Goal: Entertainment & Leisure: Consume media (video, audio)

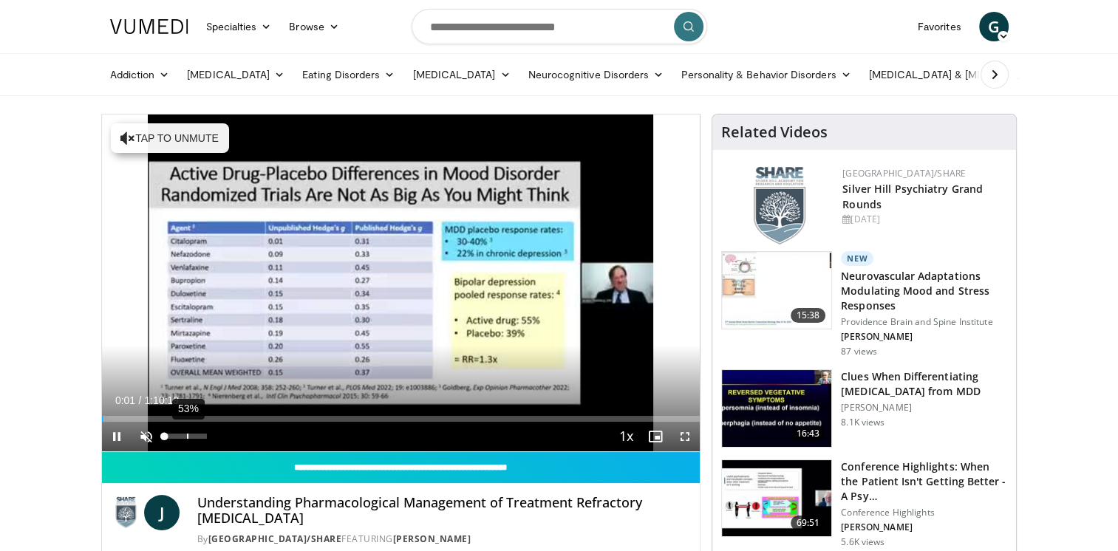
click at [186, 422] on div "53%" at bounding box center [186, 437] width 52 height 30
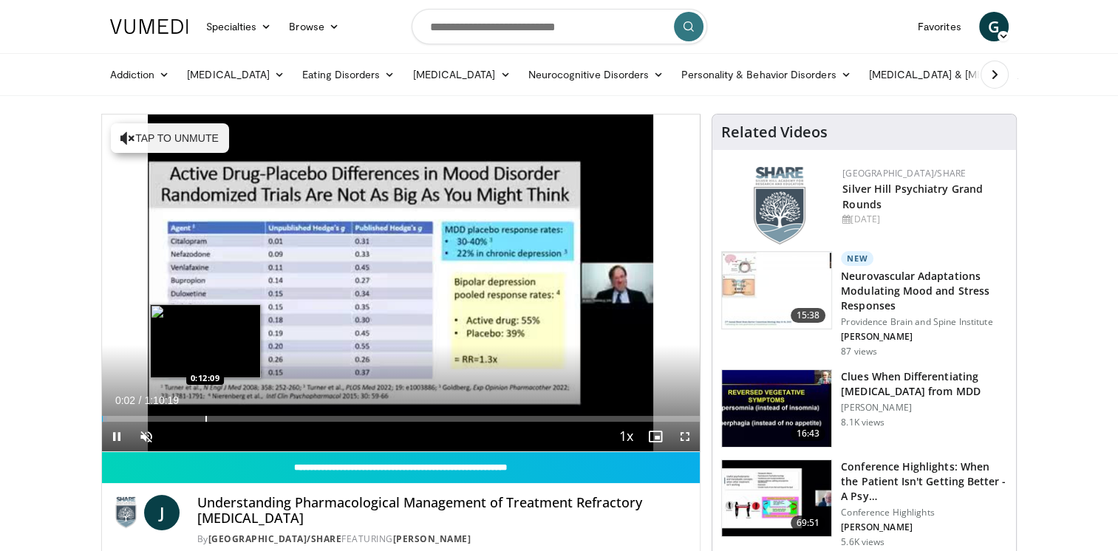
click at [205, 416] on div "Progress Bar" at bounding box center [205, 419] width 1 height 6
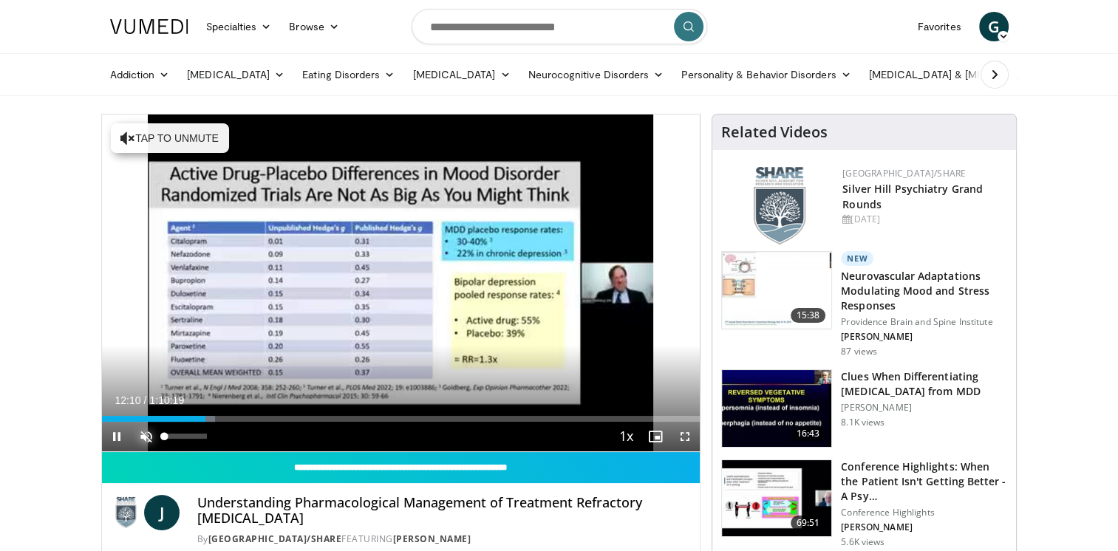
click at [144, 442] on span "Video Player" at bounding box center [147, 437] width 30 height 30
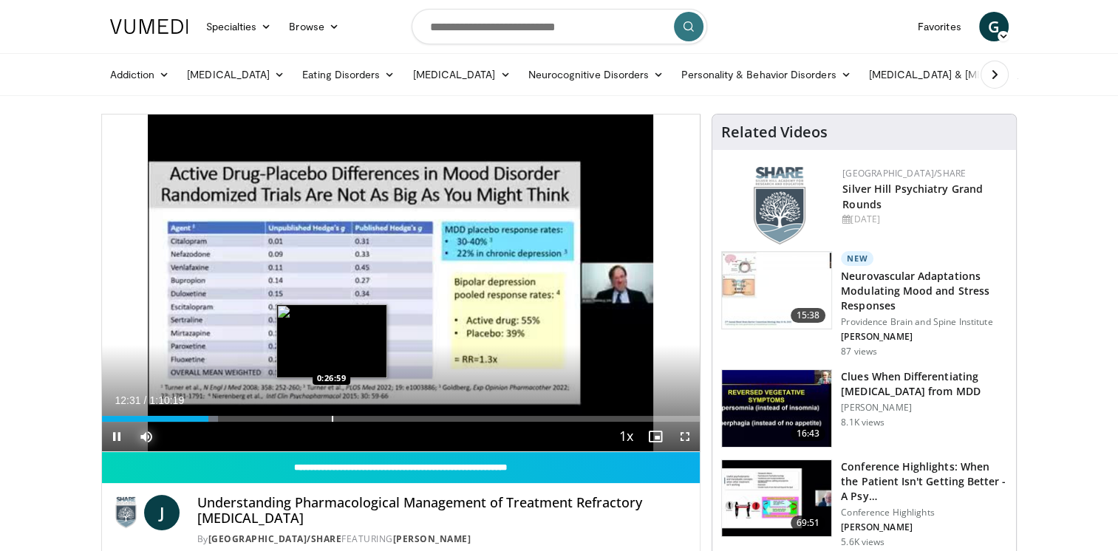
click at [332, 416] on div "Progress Bar" at bounding box center [332, 419] width 1 height 6
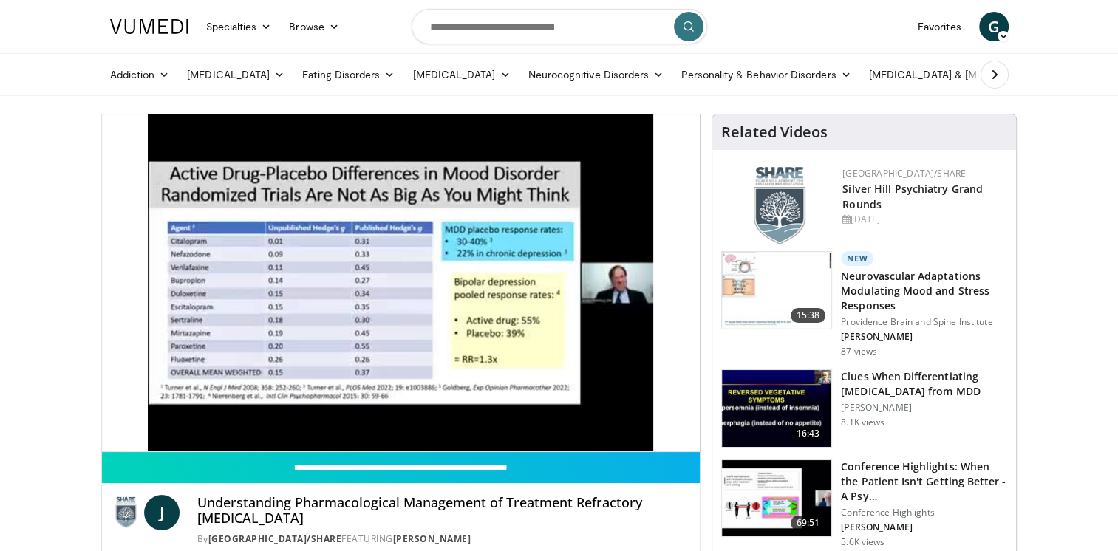
click at [432, 419] on div "10 seconds Tap to unmute" at bounding box center [401, 283] width 599 height 337
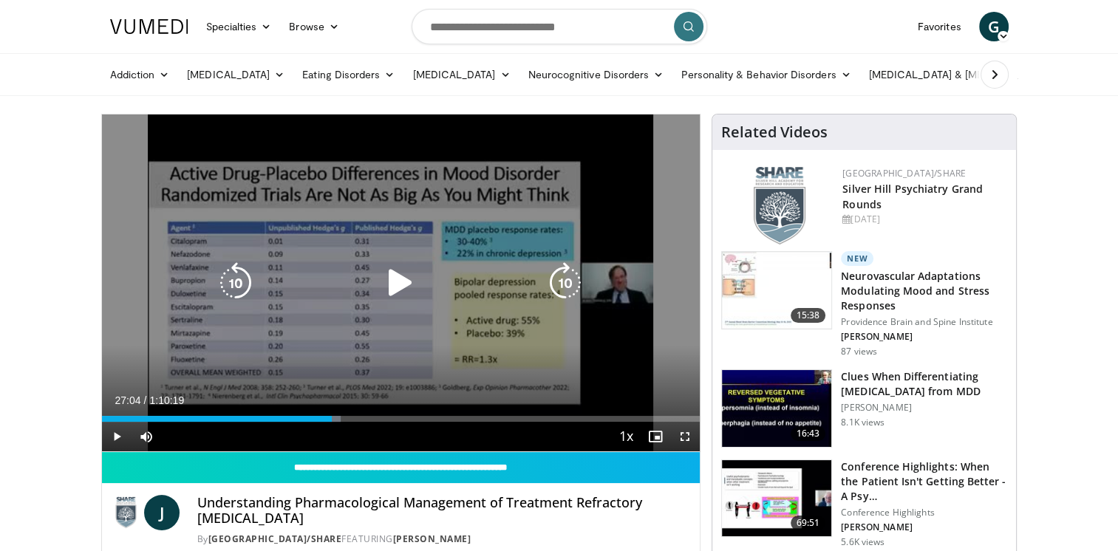
click at [377, 350] on div "10 seconds Tap to unmute" at bounding box center [401, 283] width 599 height 337
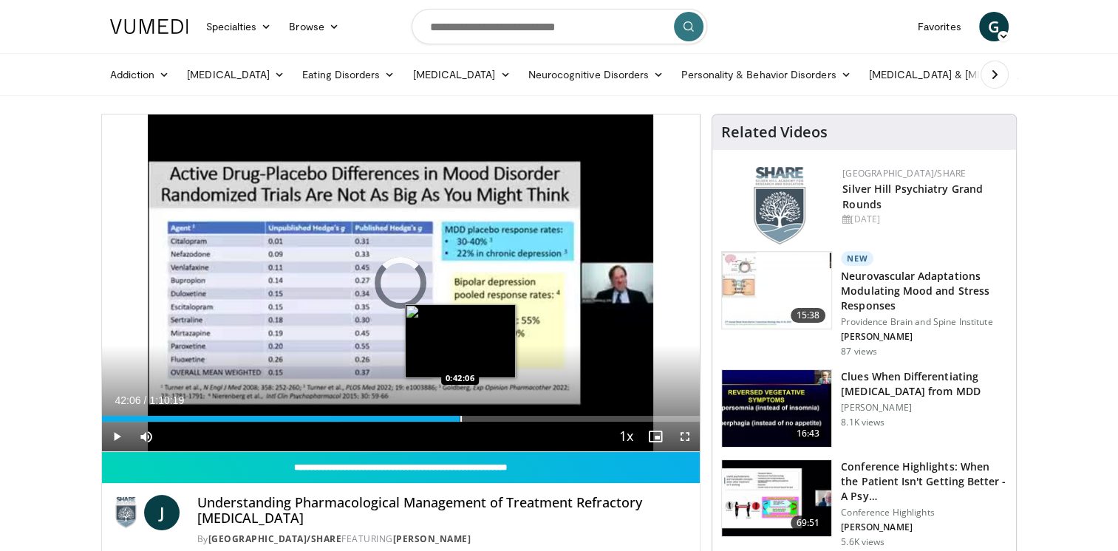
click at [460, 419] on div "Progress Bar" at bounding box center [460, 419] width 1 height 6
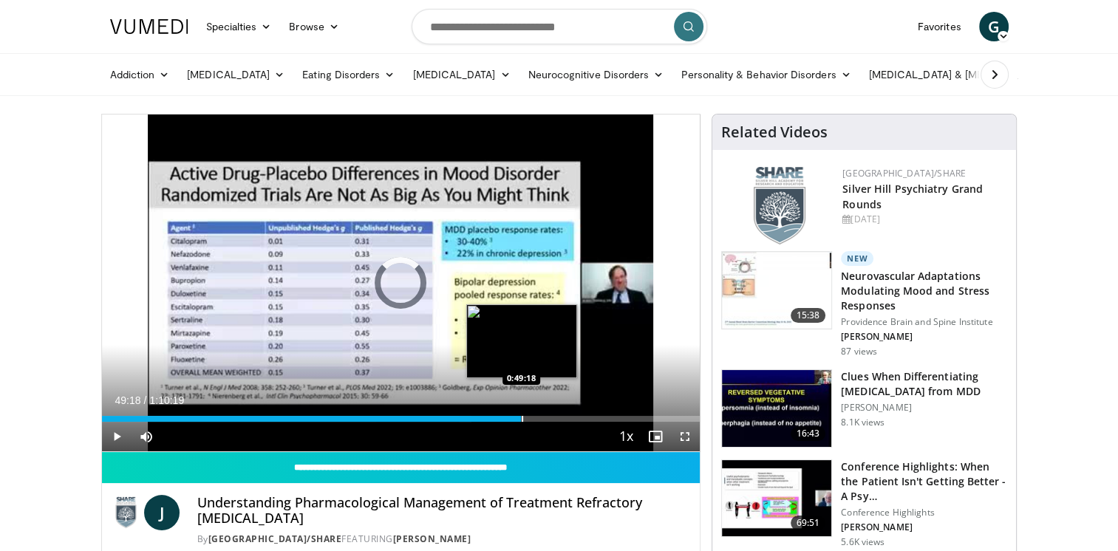
click at [521, 415] on div "Loaded : 61.77% 0:42:24 0:49:18" at bounding box center [401, 415] width 599 height 14
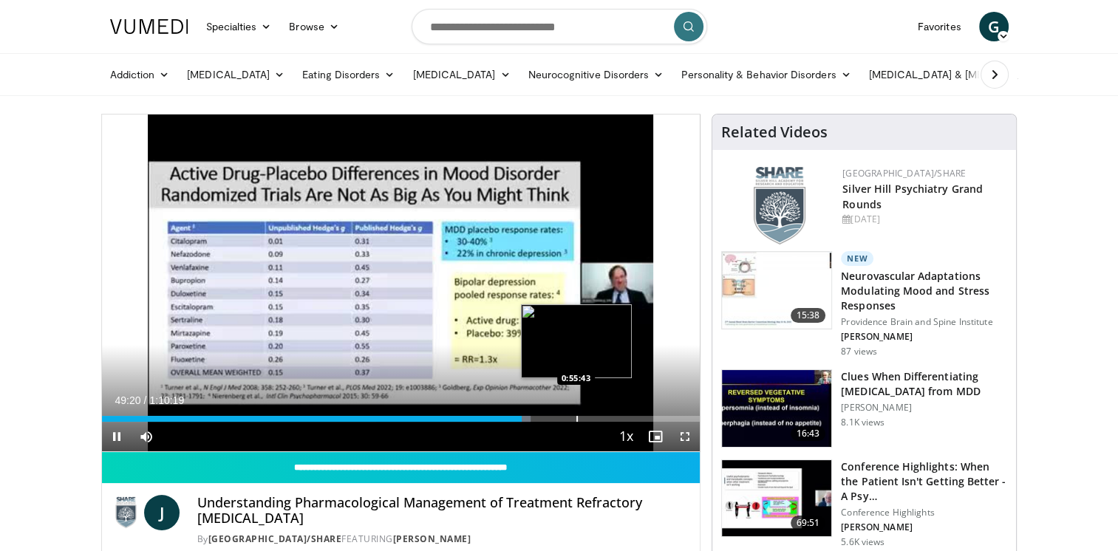
click at [576, 418] on div "Progress Bar" at bounding box center [576, 419] width 1 height 6
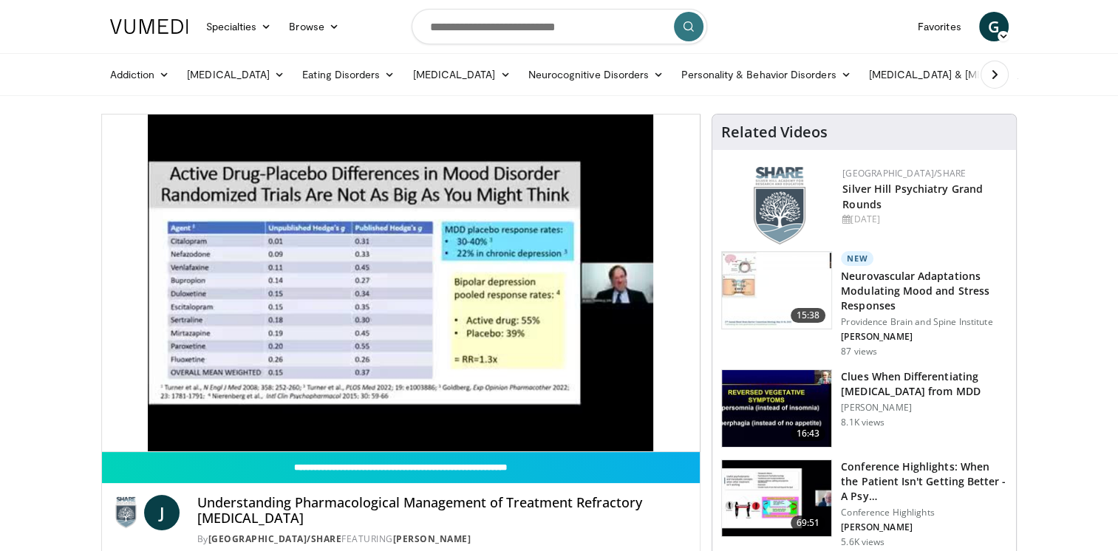
click at [624, 420] on div "10 seconds Tap to unmute" at bounding box center [401, 283] width 599 height 337
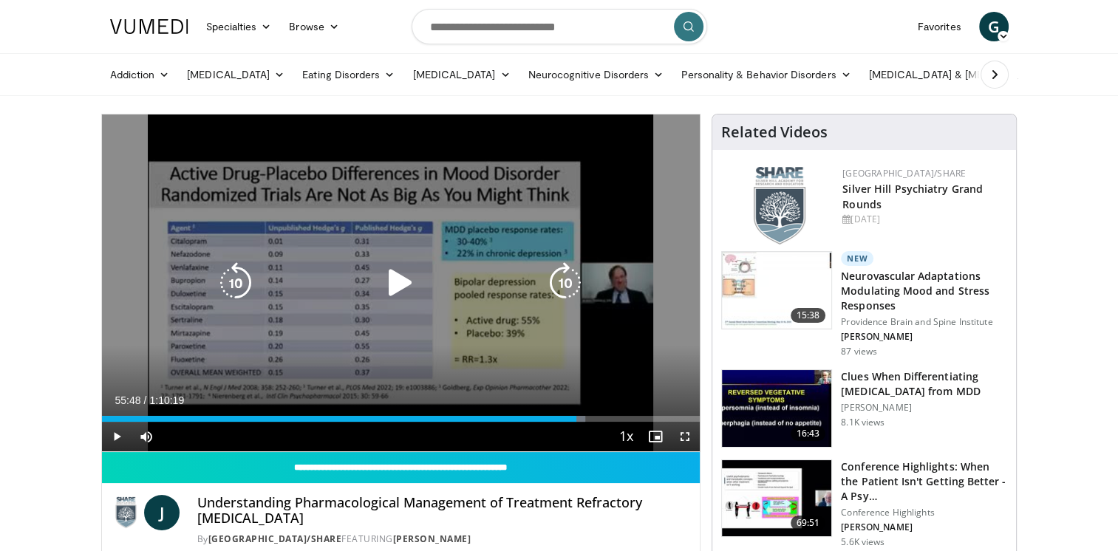
click at [575, 365] on div "10 seconds Tap to unmute" at bounding box center [401, 283] width 599 height 337
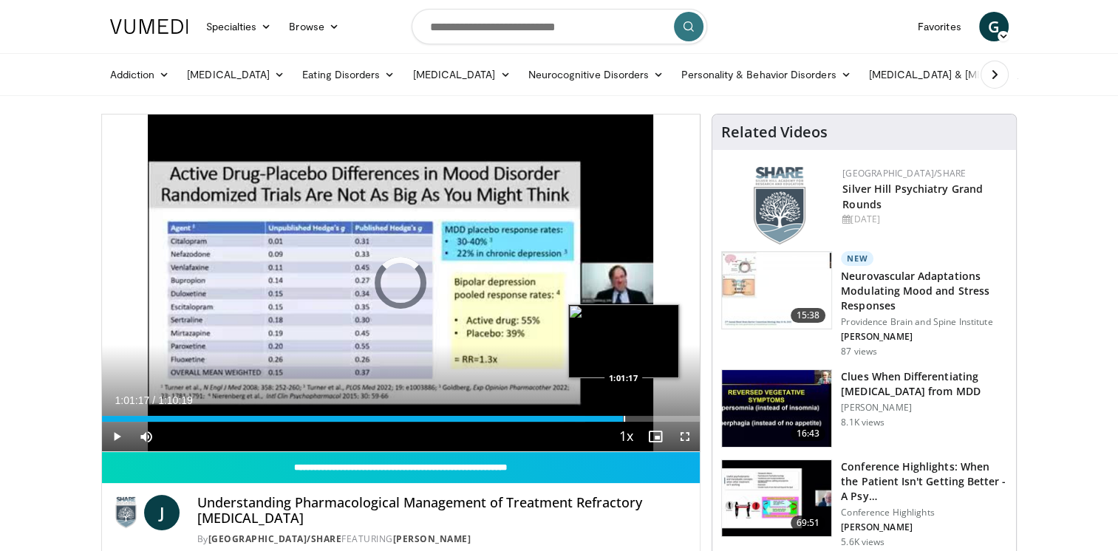
click at [624, 419] on div "Progress Bar" at bounding box center [624, 419] width 1 height 6
